Goal: Information Seeking & Learning: Learn about a topic

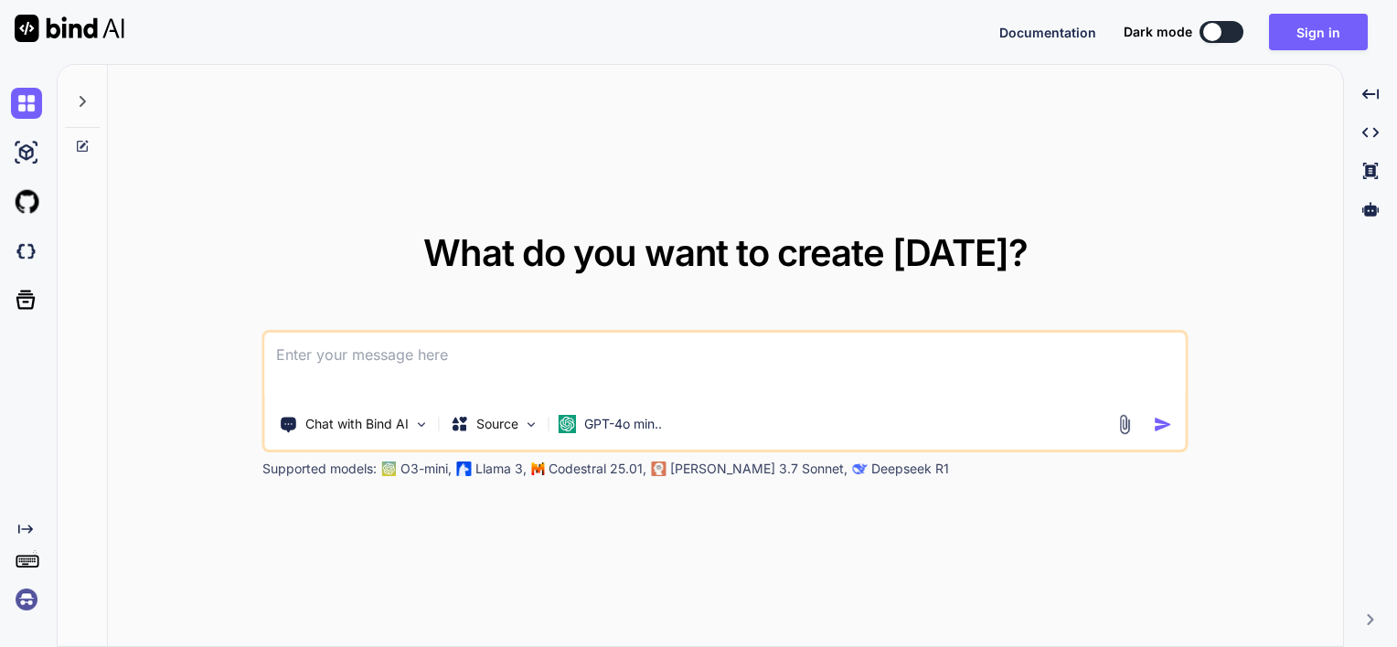
click at [1237, 29] on button at bounding box center [1221, 32] width 44 height 22
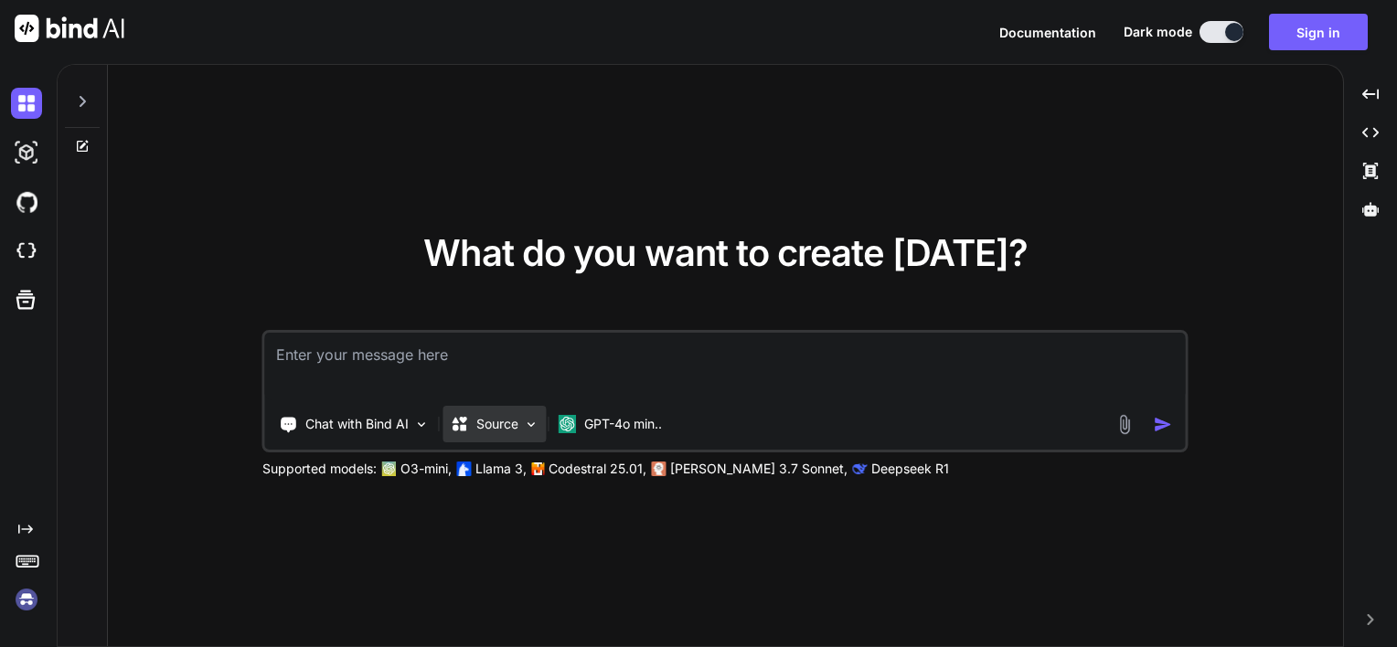
click at [536, 417] on div "Source" at bounding box center [494, 424] width 103 height 37
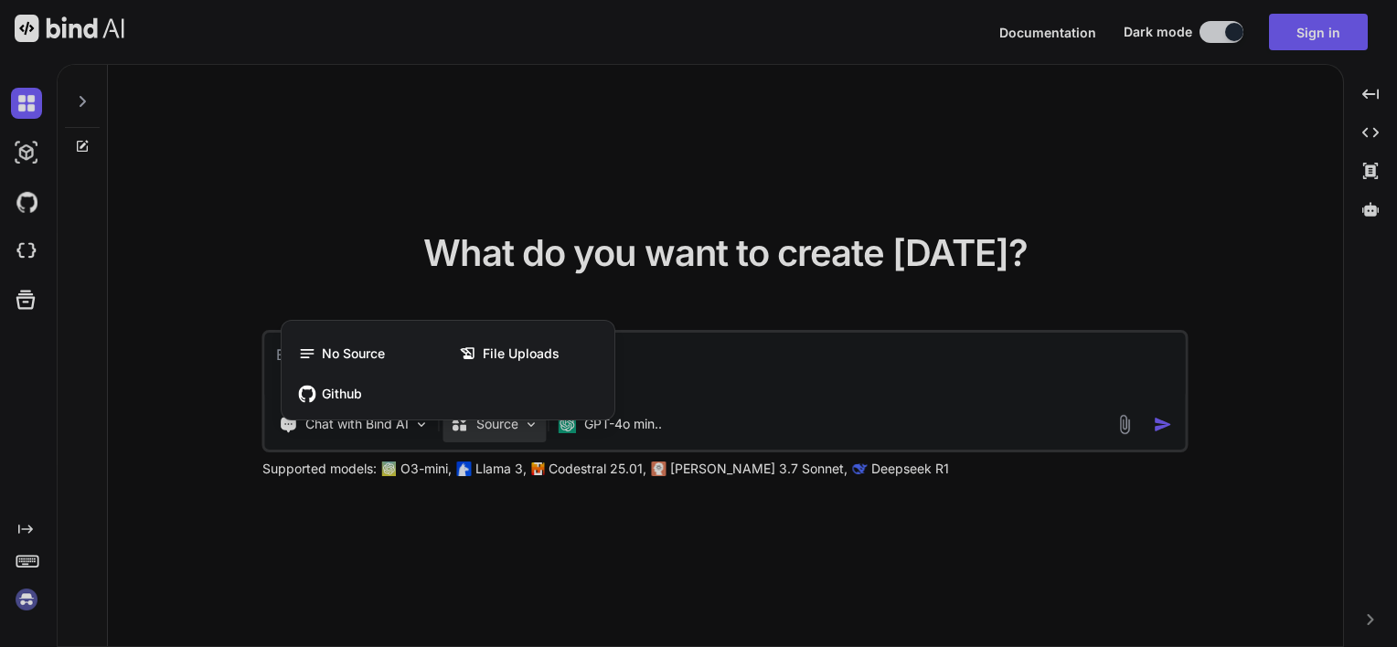
click at [537, 416] on div "No Source File Uploads Github" at bounding box center [448, 373] width 333 height 91
click at [537, 434] on div at bounding box center [698, 323] width 1397 height 647
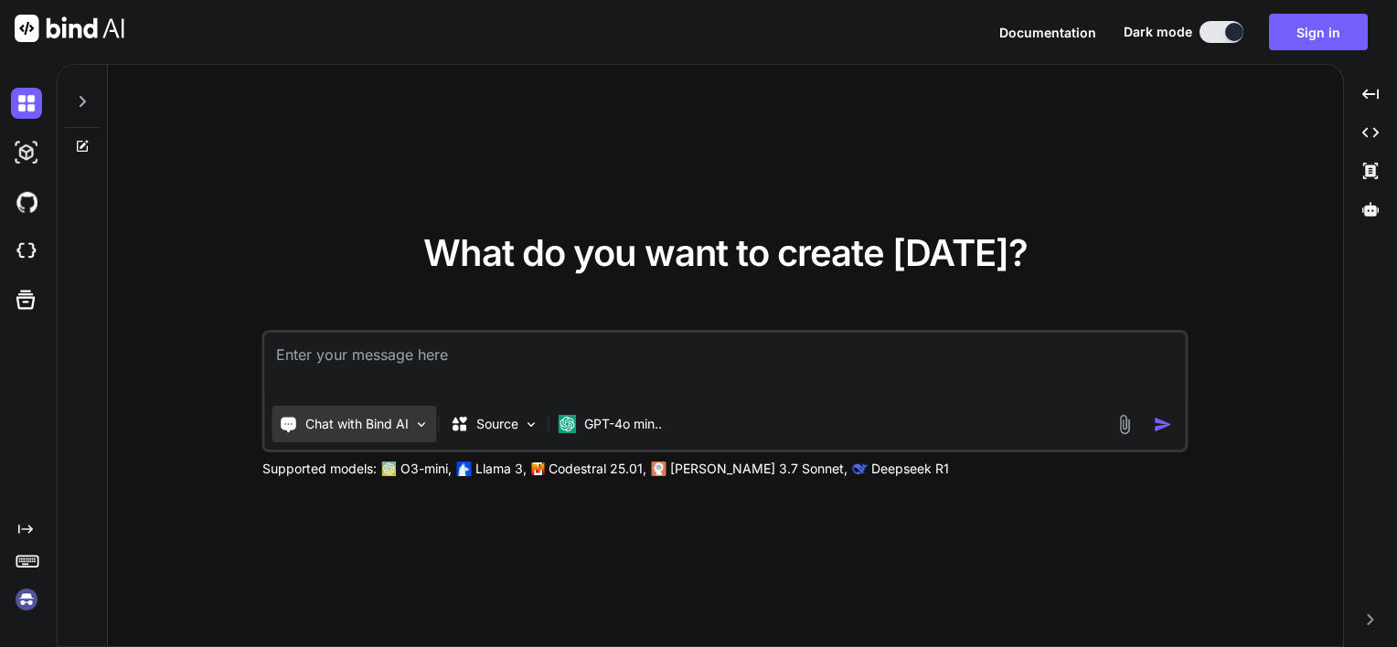
click at [423, 423] on img at bounding box center [422, 425] width 16 height 16
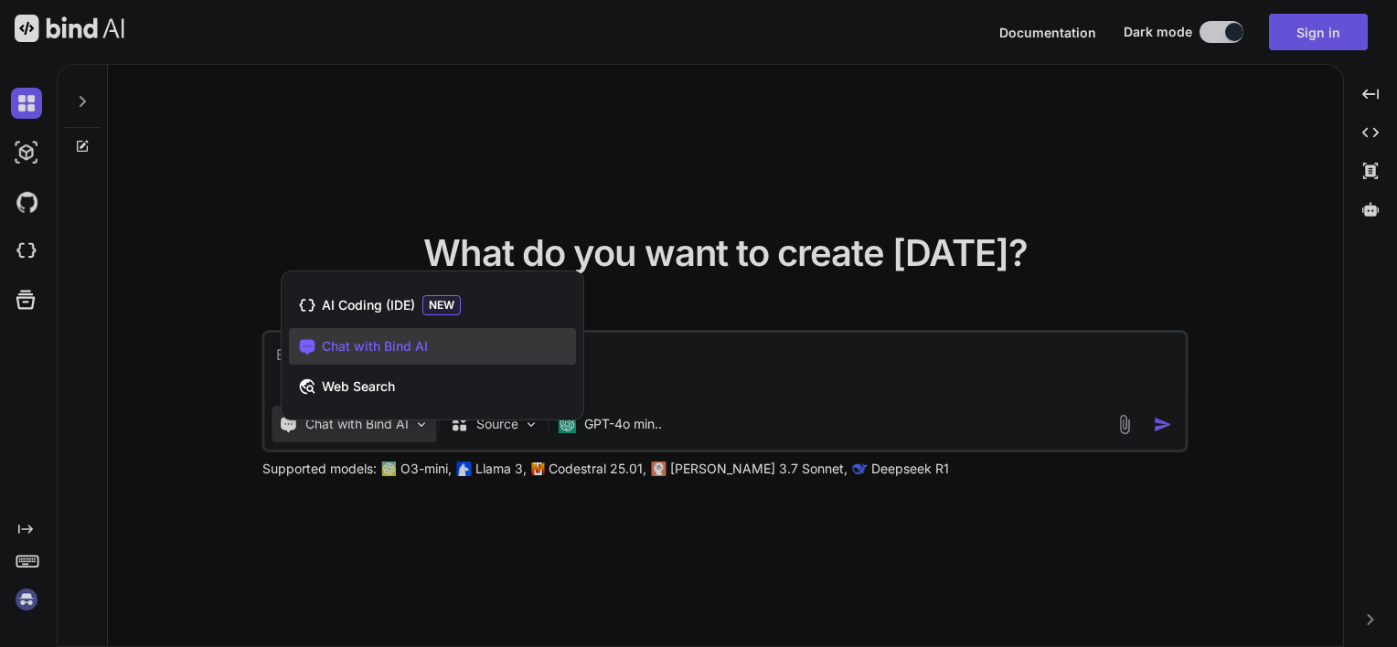
click at [427, 425] on div at bounding box center [698, 323] width 1397 height 647
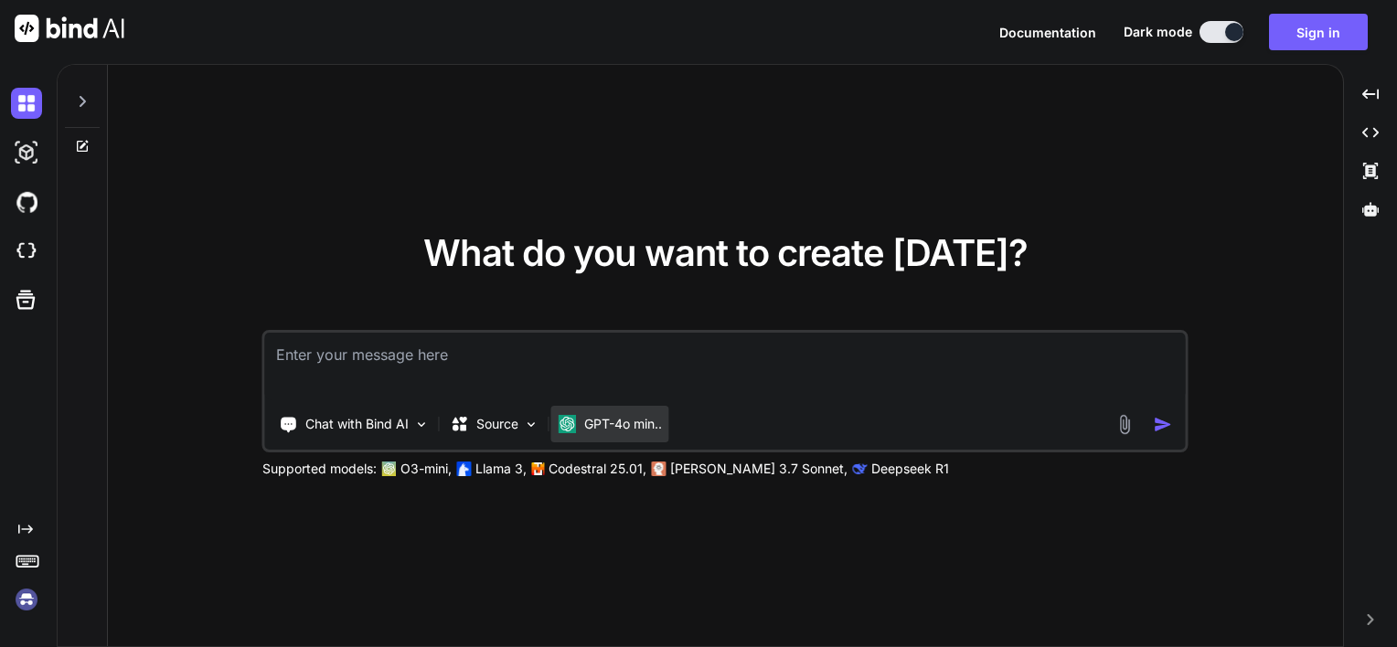
click at [640, 424] on p "GPT-4o min.." at bounding box center [623, 424] width 78 height 18
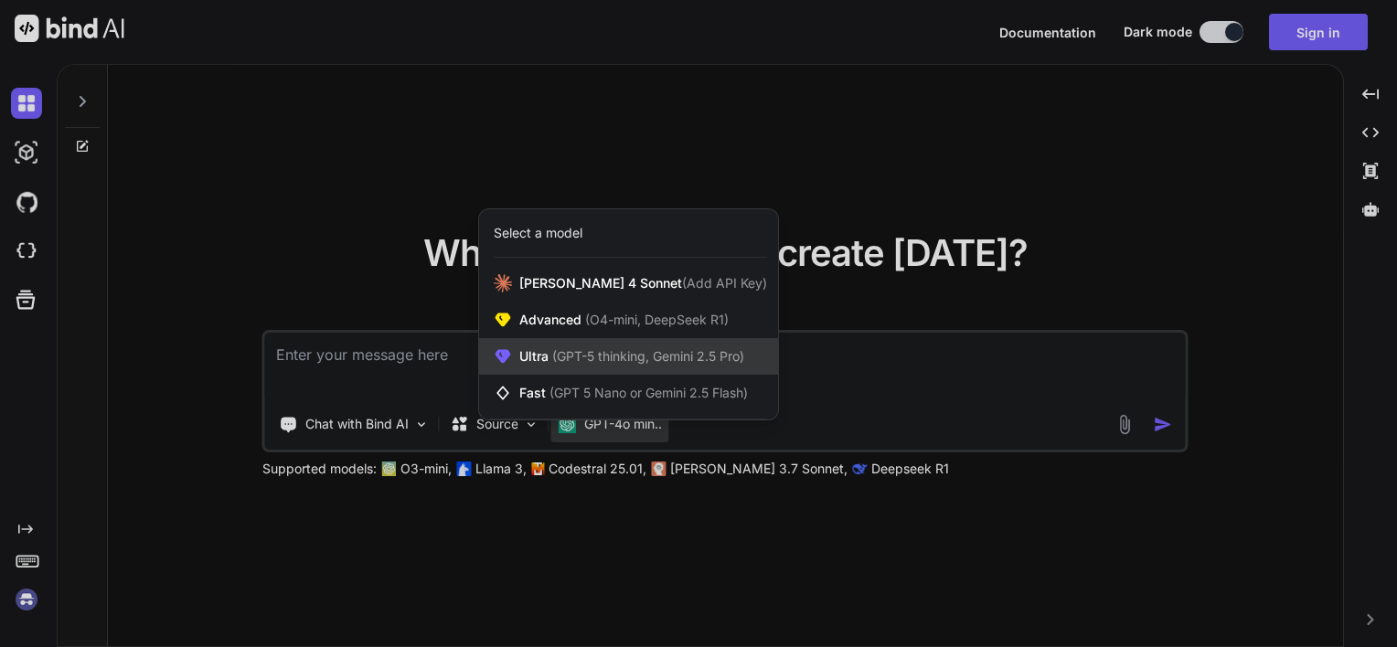
click at [656, 355] on span "(GPT-5 thinking, Gemini 2.5 Pro)" at bounding box center [646, 356] width 196 height 16
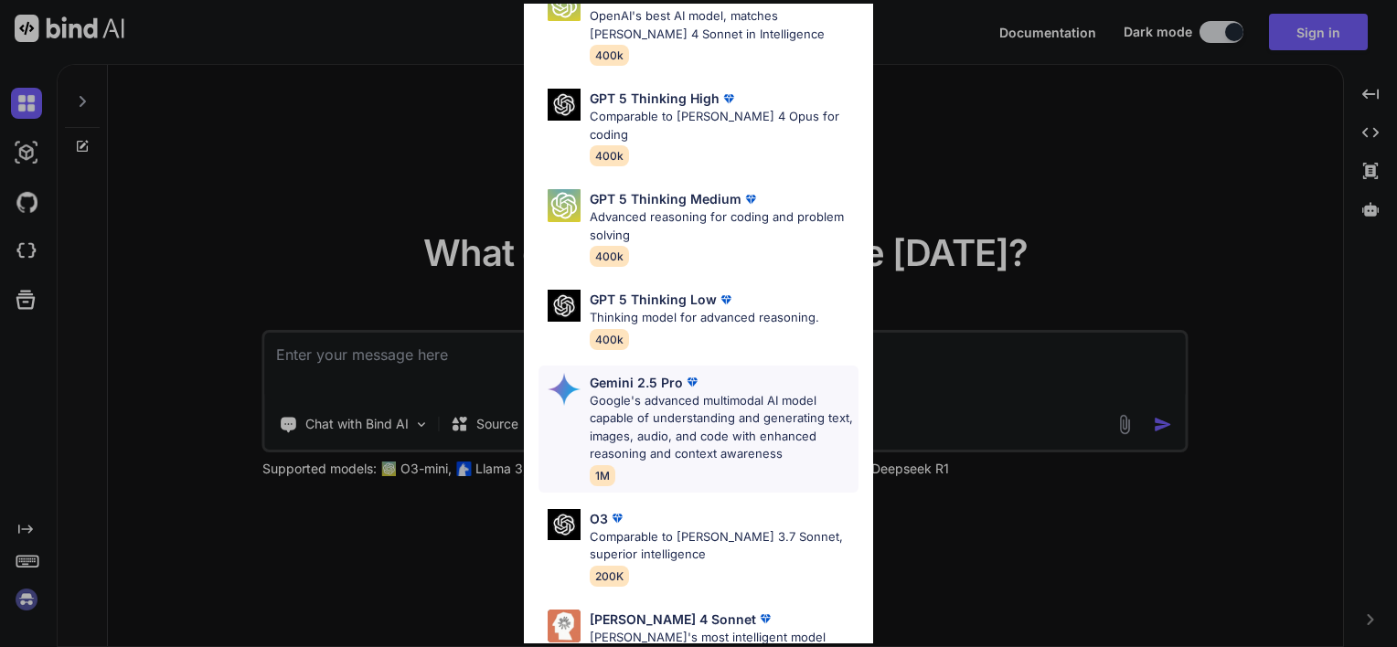
scroll to position [201, 0]
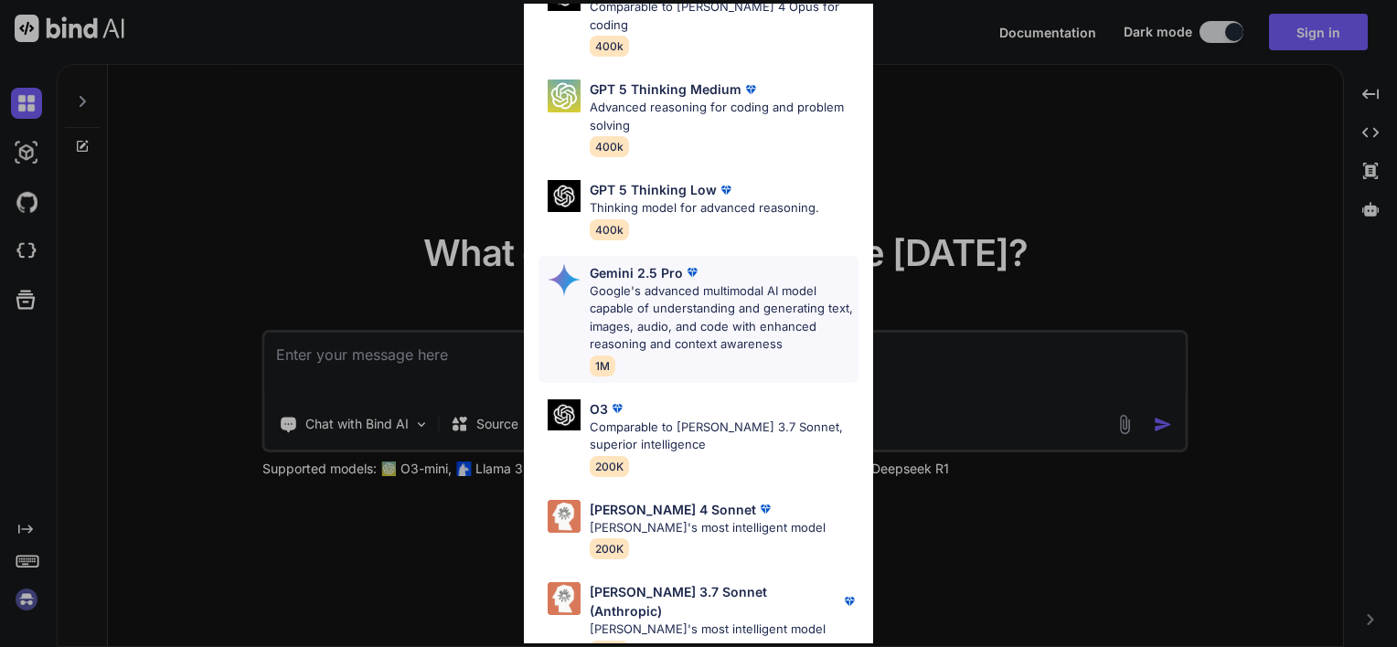
click at [708, 282] on p "Google's advanced multimodal AI model capable of understanding and generating t…" at bounding box center [724, 317] width 269 height 71
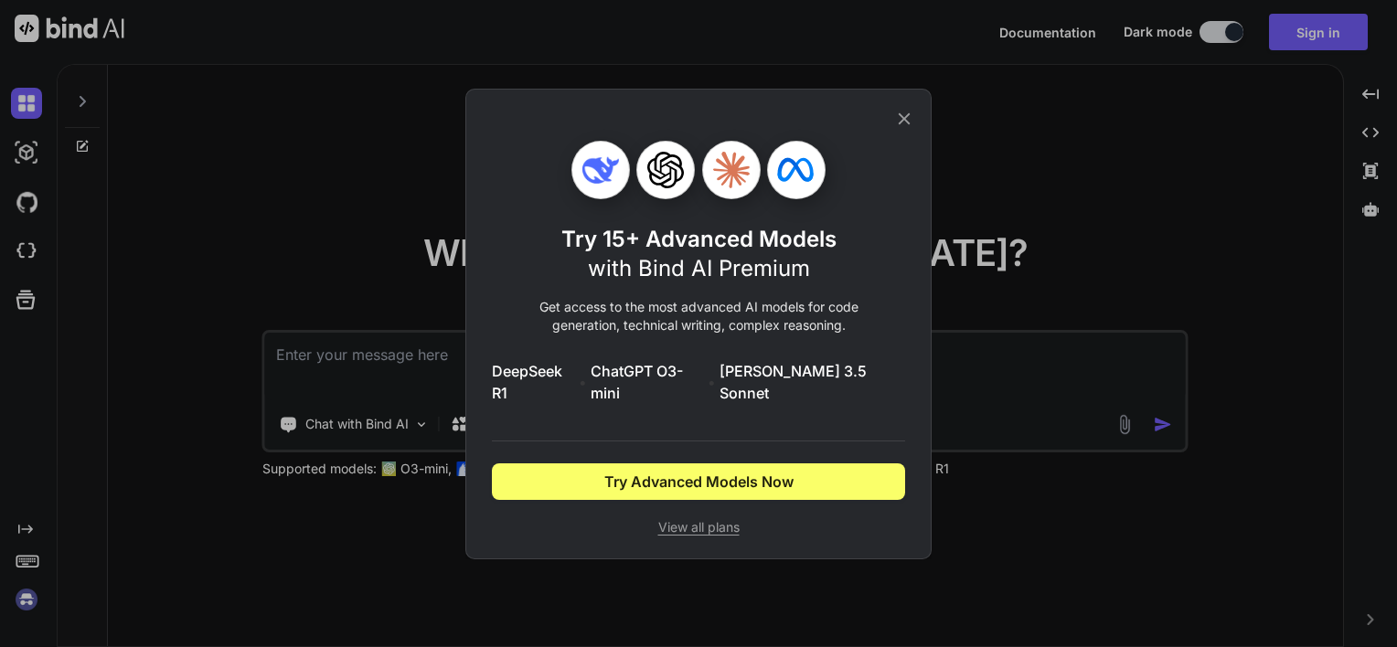
scroll to position [0, 0]
click at [898, 128] on icon at bounding box center [904, 119] width 20 height 20
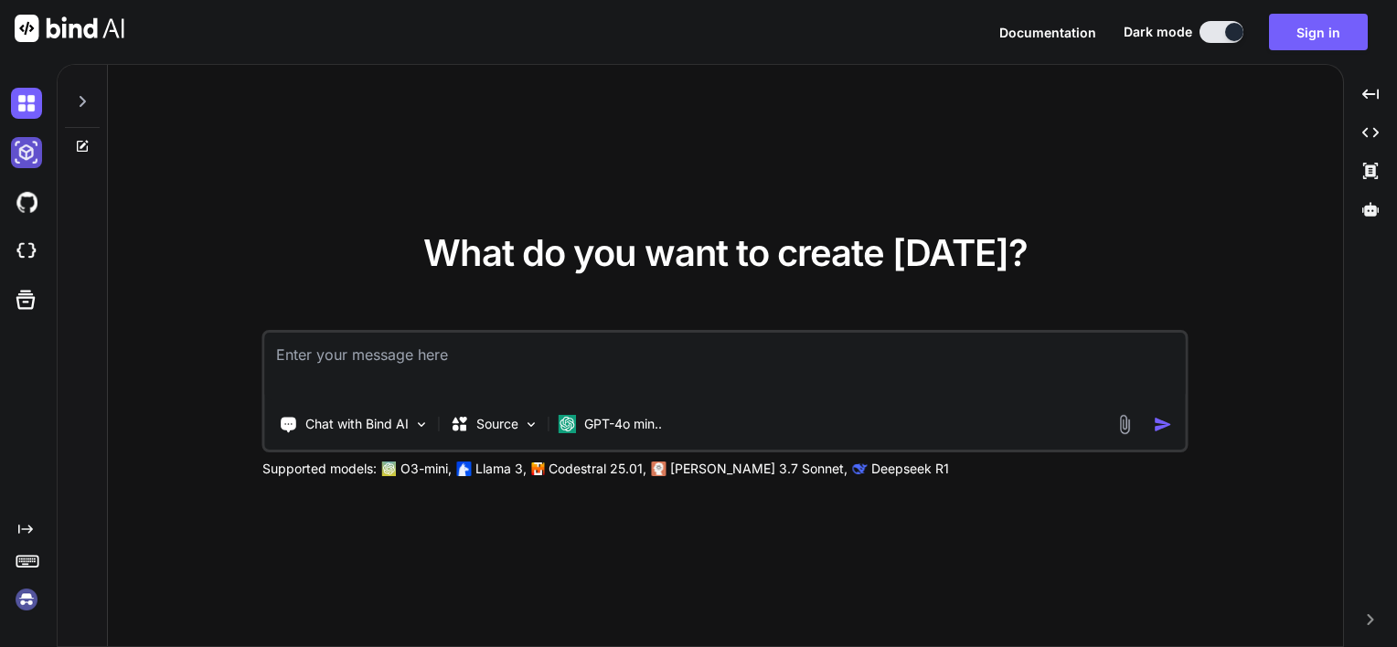
click at [25, 156] on img at bounding box center [26, 152] width 31 height 31
type textarea "x"
